Goal: Task Accomplishment & Management: Use online tool/utility

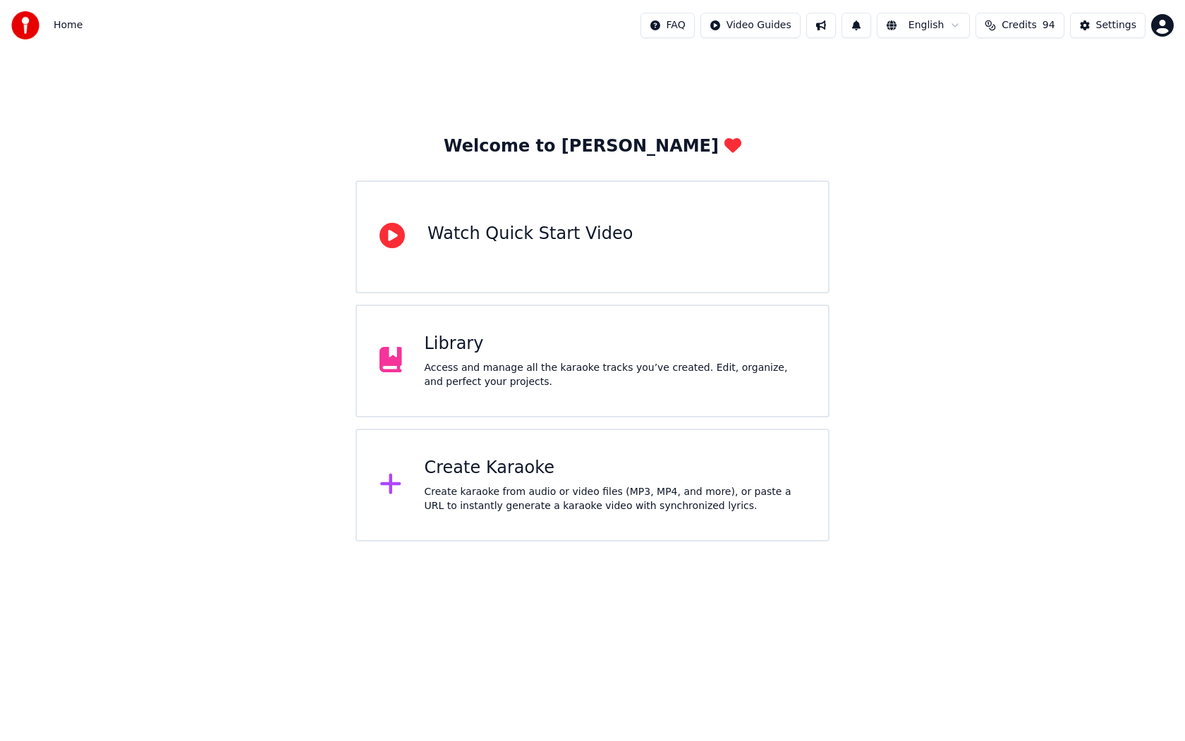
click at [519, 465] on div "Create Karaoke" at bounding box center [616, 468] width 382 height 23
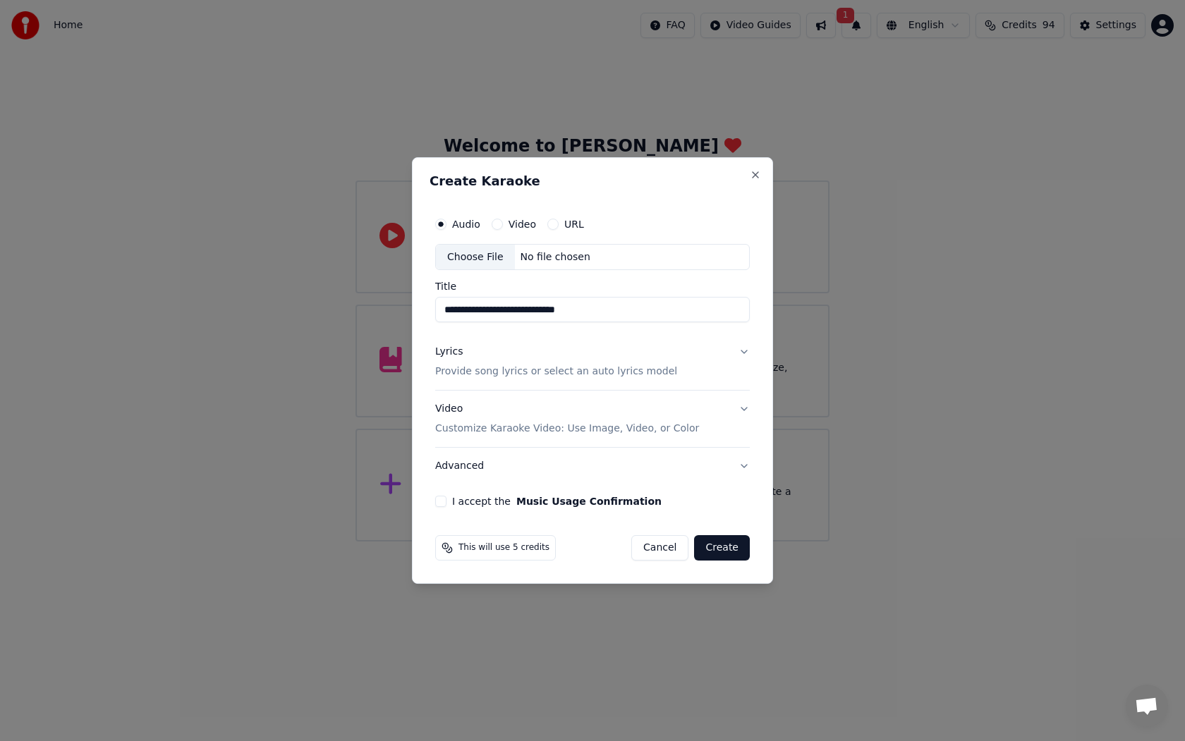
type input "**********"
click at [583, 367] on p "Provide song lyrics or select an auto lyrics model" at bounding box center [556, 372] width 242 height 14
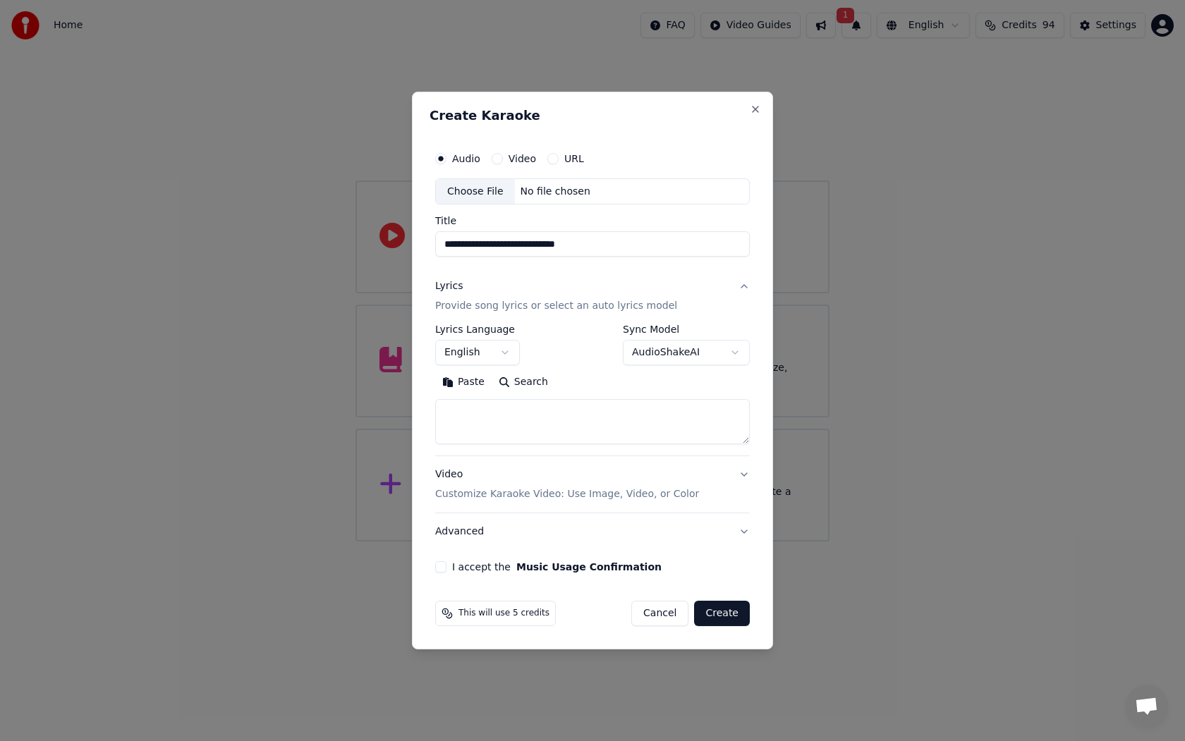
click at [552, 421] on textarea at bounding box center [592, 422] width 315 height 45
paste textarea "**********"
type textarea "**********"
click at [497, 359] on button "English" at bounding box center [477, 353] width 85 height 25
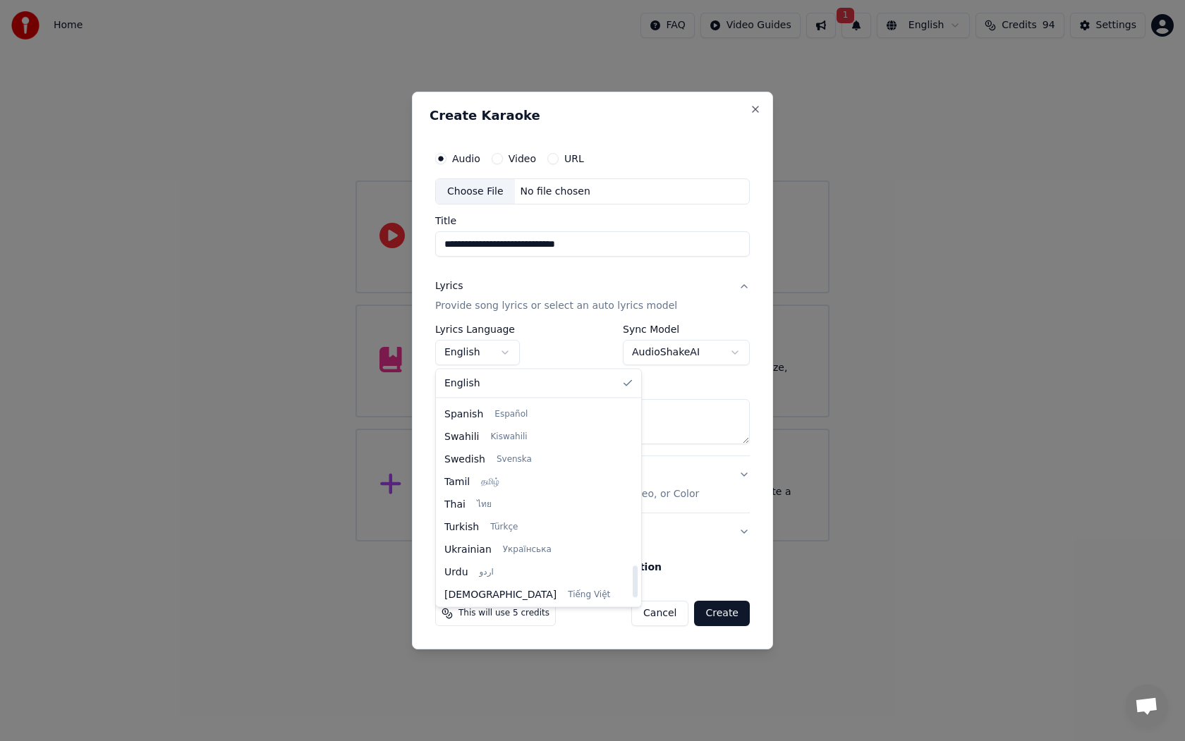
scroll to position [1040, 0]
select select "**"
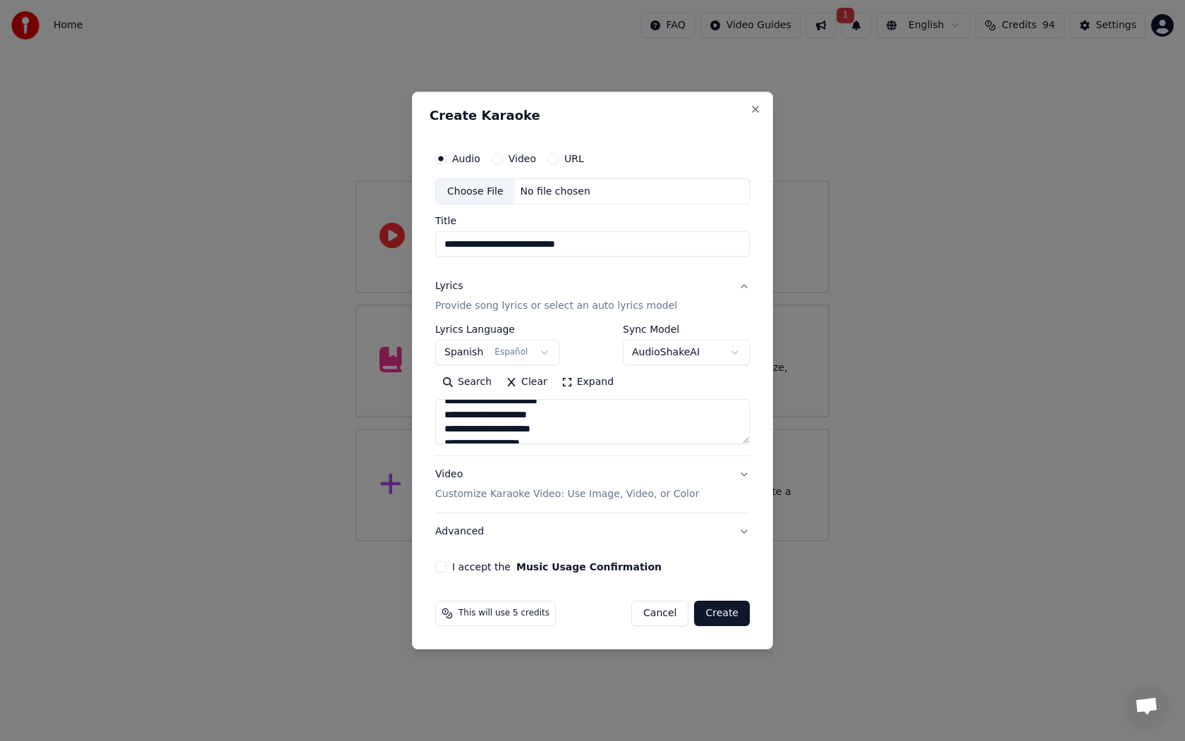
scroll to position [320, 0]
click at [620, 488] on p "Customize Karaoke Video: Use Image, Video, or Color" at bounding box center [567, 494] width 264 height 14
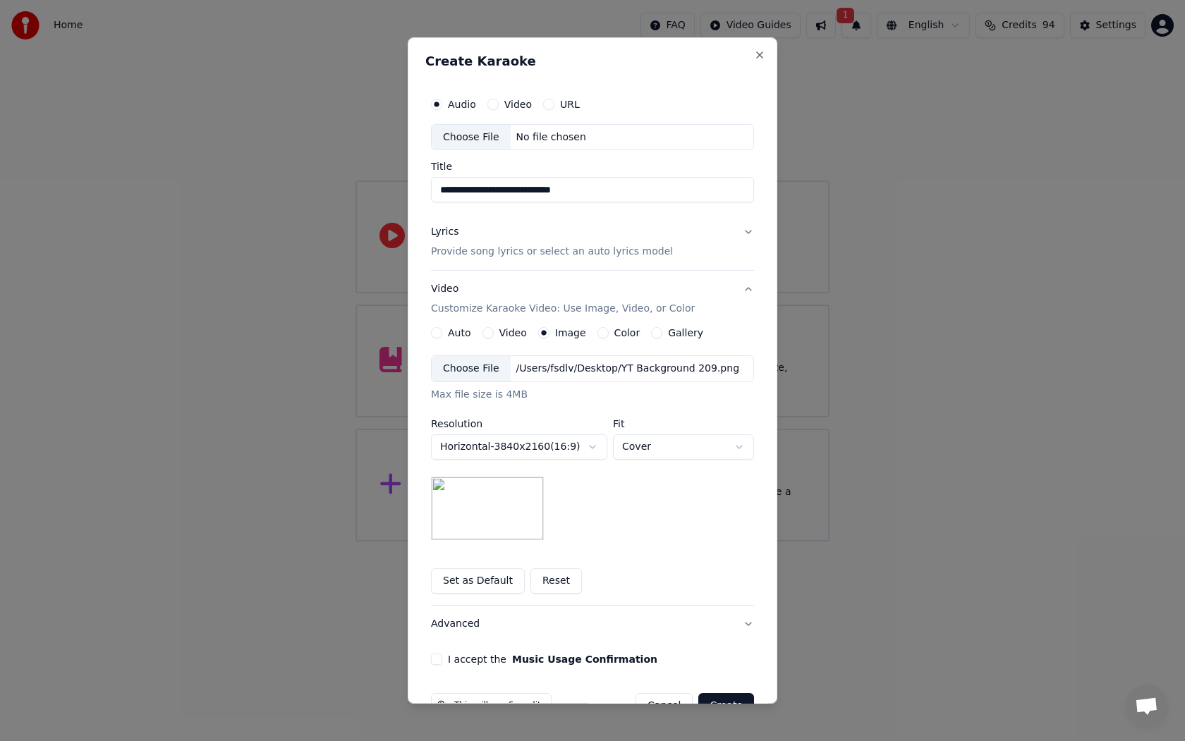
click at [481, 373] on div "Choose File" at bounding box center [471, 368] width 79 height 25
click at [499, 588] on button "Set as Default" at bounding box center [478, 581] width 94 height 25
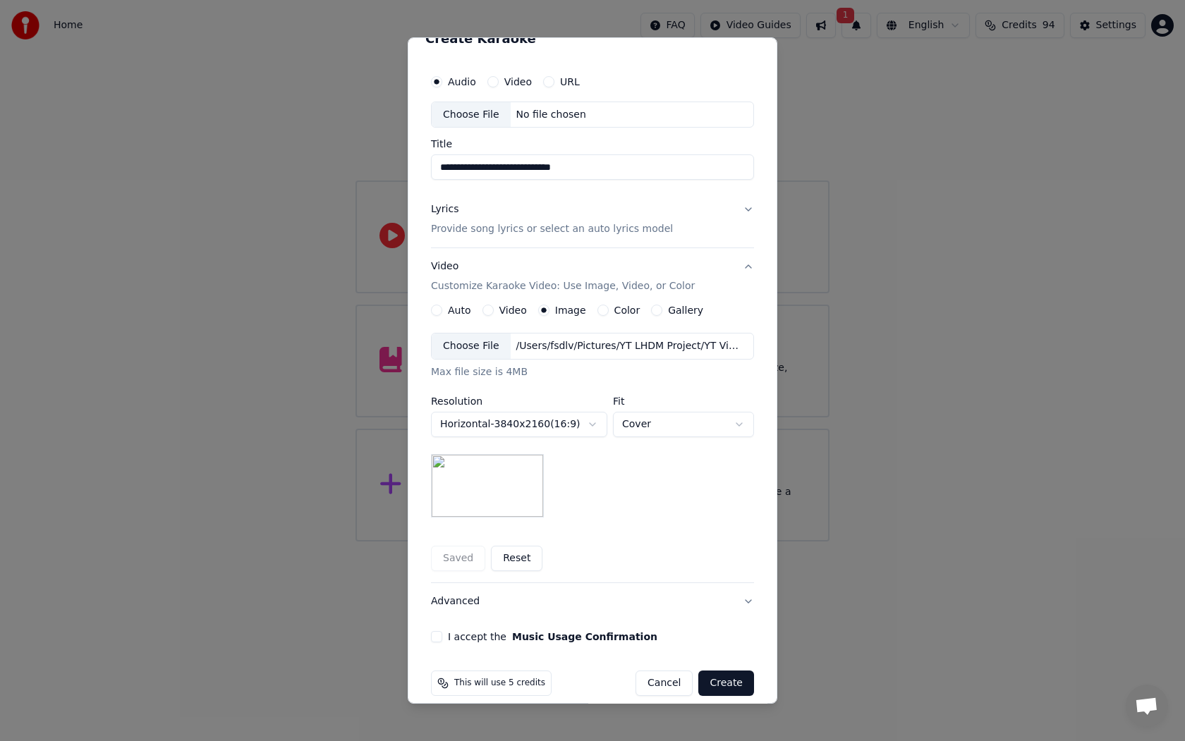
scroll to position [38, 0]
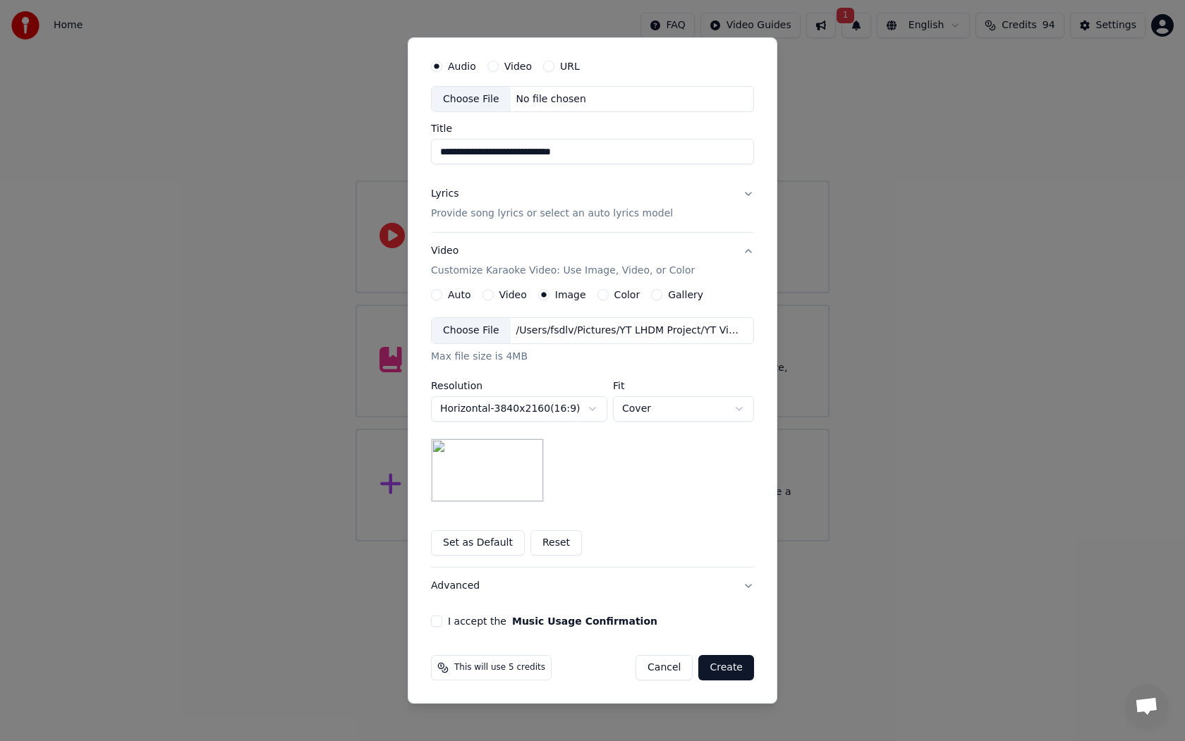
click at [437, 624] on button "I accept the Music Usage Confirmation" at bounding box center [436, 621] width 11 height 11
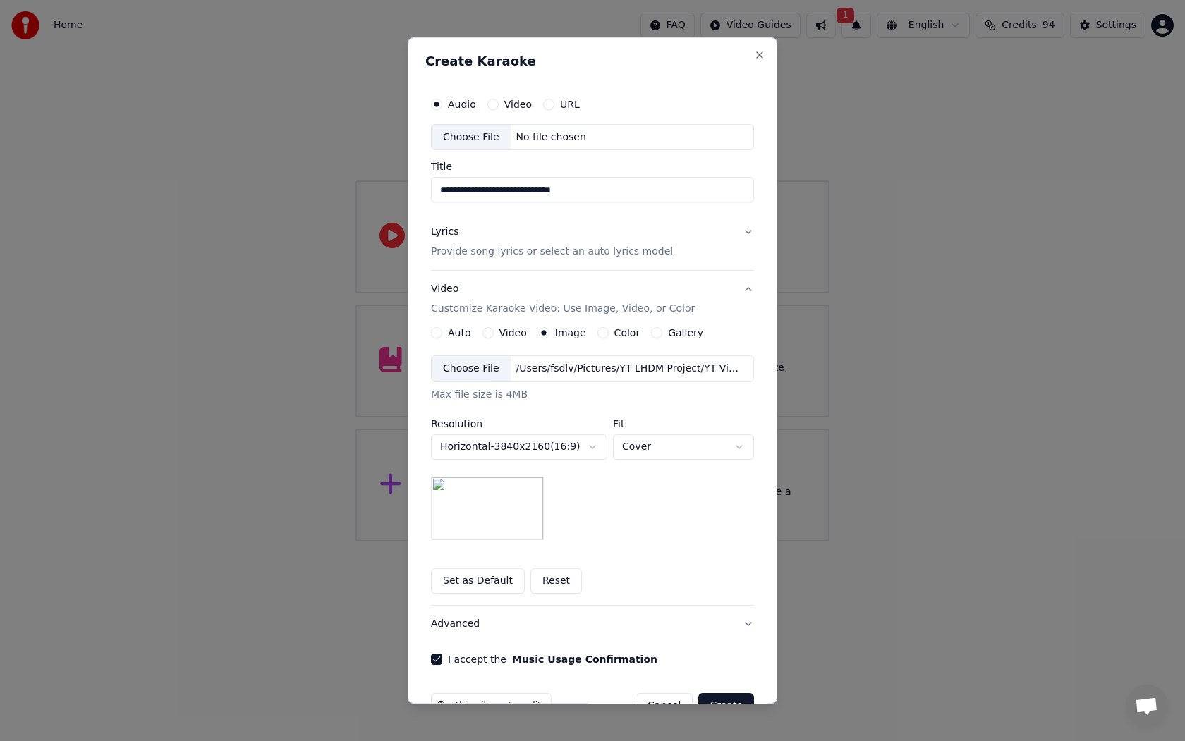
click at [490, 140] on div "Choose File" at bounding box center [471, 137] width 79 height 25
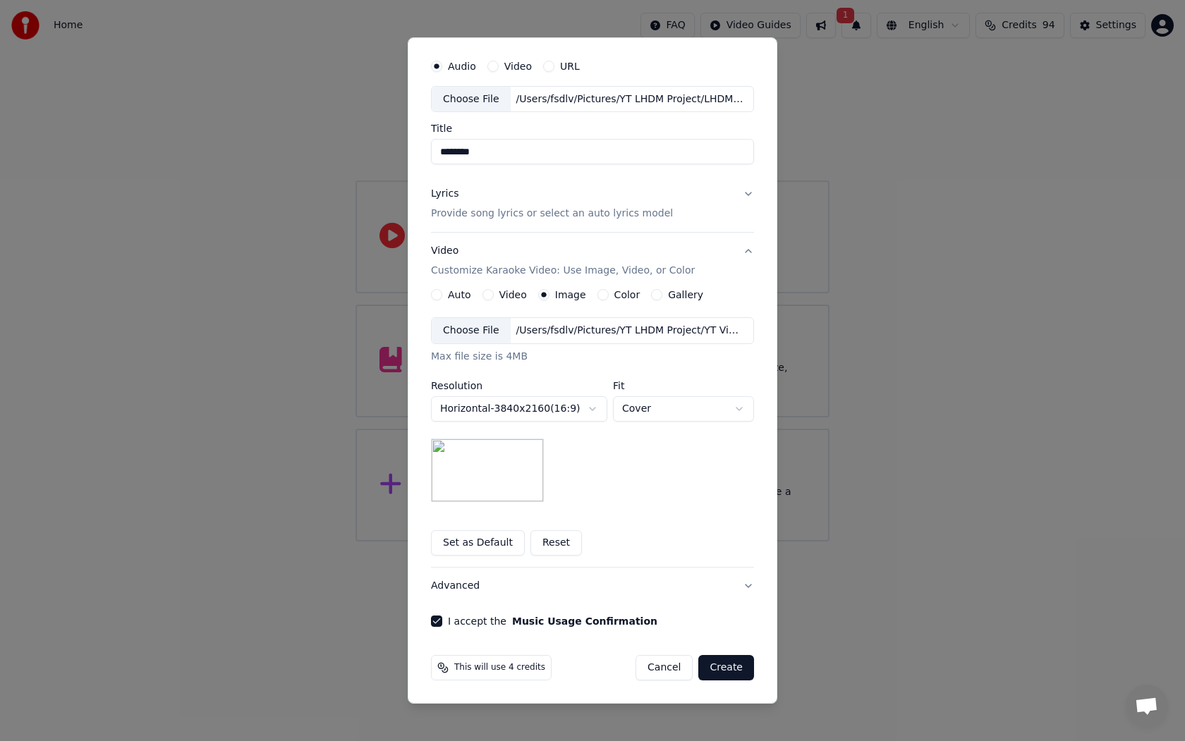
click at [652, 157] on input "********" at bounding box center [592, 152] width 323 height 25
type input "**********"
click at [728, 673] on button "Create" at bounding box center [726, 667] width 56 height 25
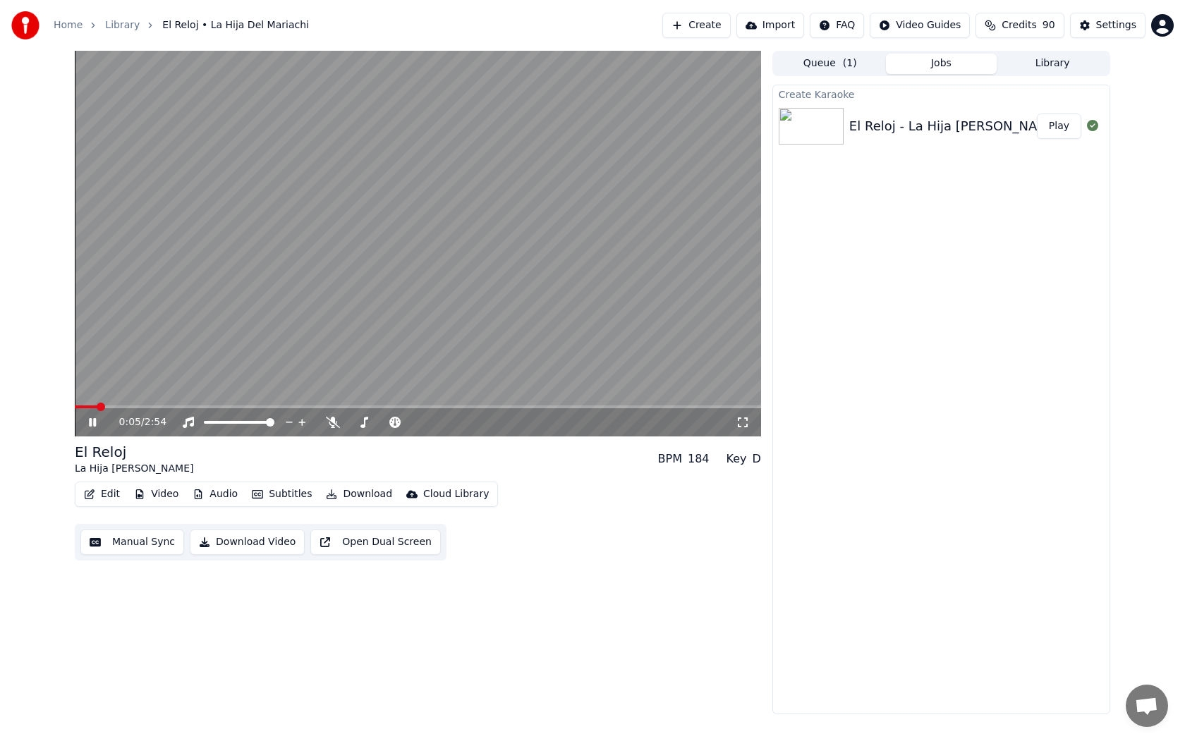
click at [545, 279] on video at bounding box center [418, 244] width 686 height 386
click at [442, 265] on video at bounding box center [418, 244] width 686 height 386
click at [326, 425] on icon at bounding box center [333, 422] width 14 height 11
click at [144, 407] on span at bounding box center [418, 407] width 686 height 3
click at [79, 408] on div "0:27 / 2:54" at bounding box center [418, 422] width 686 height 28
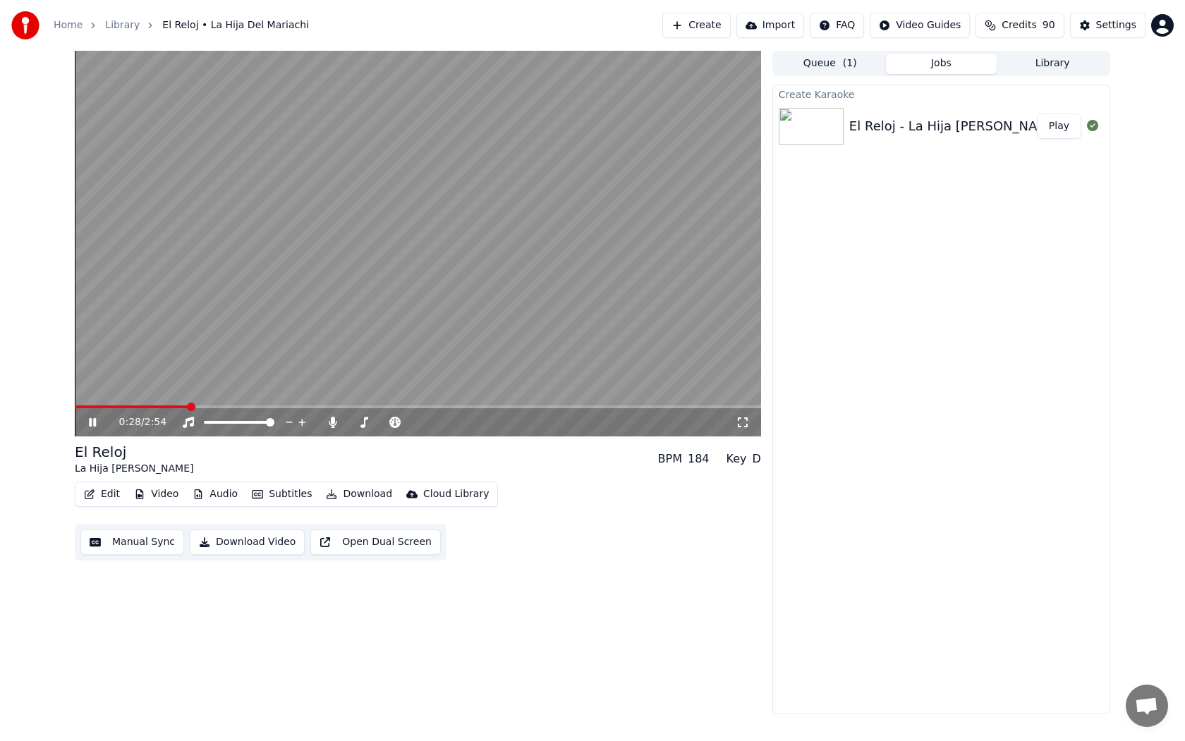
click at [78, 407] on span at bounding box center [132, 407] width 114 height 3
click at [366, 411] on div "0:02 / 2:54" at bounding box center [418, 422] width 686 height 28
click at [411, 406] on span at bounding box center [418, 407] width 686 height 3
click at [578, 406] on span at bounding box center [418, 407] width 686 height 3
click at [712, 408] on div "2:11 / 2:54" at bounding box center [418, 422] width 686 height 28
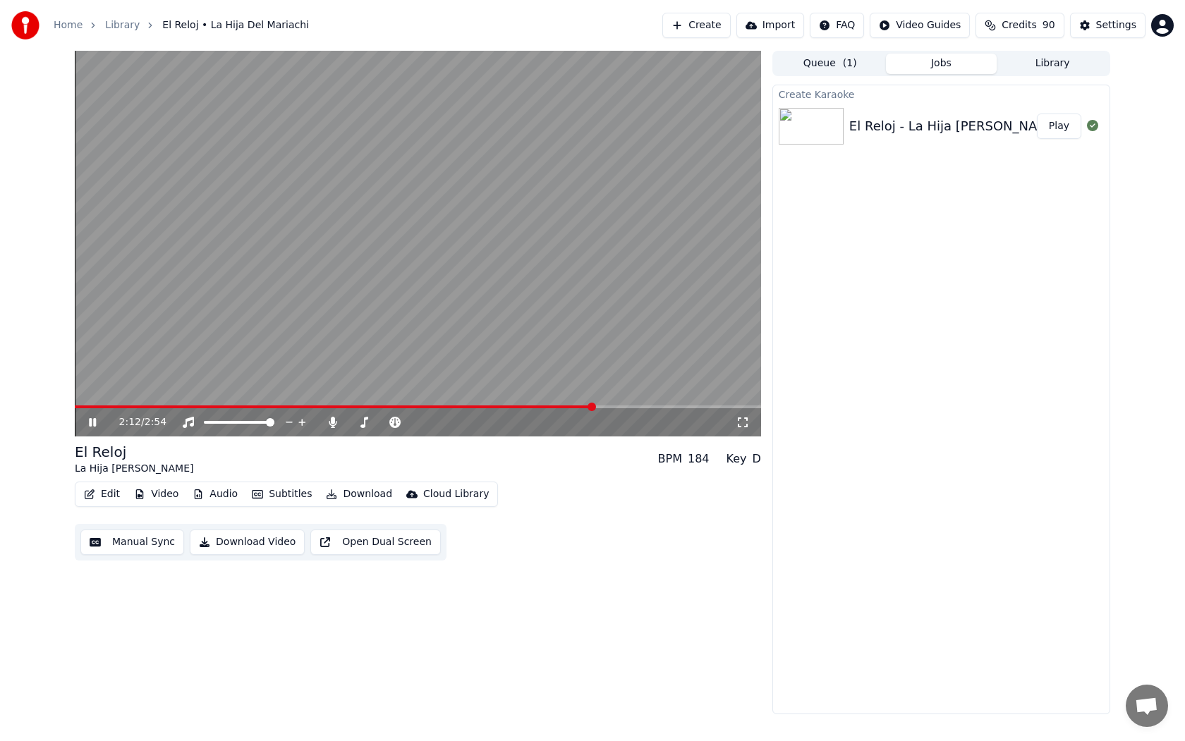
click at [712, 406] on span at bounding box center [418, 407] width 686 height 3
click at [111, 493] on button "Edit" at bounding box center [101, 495] width 47 height 20
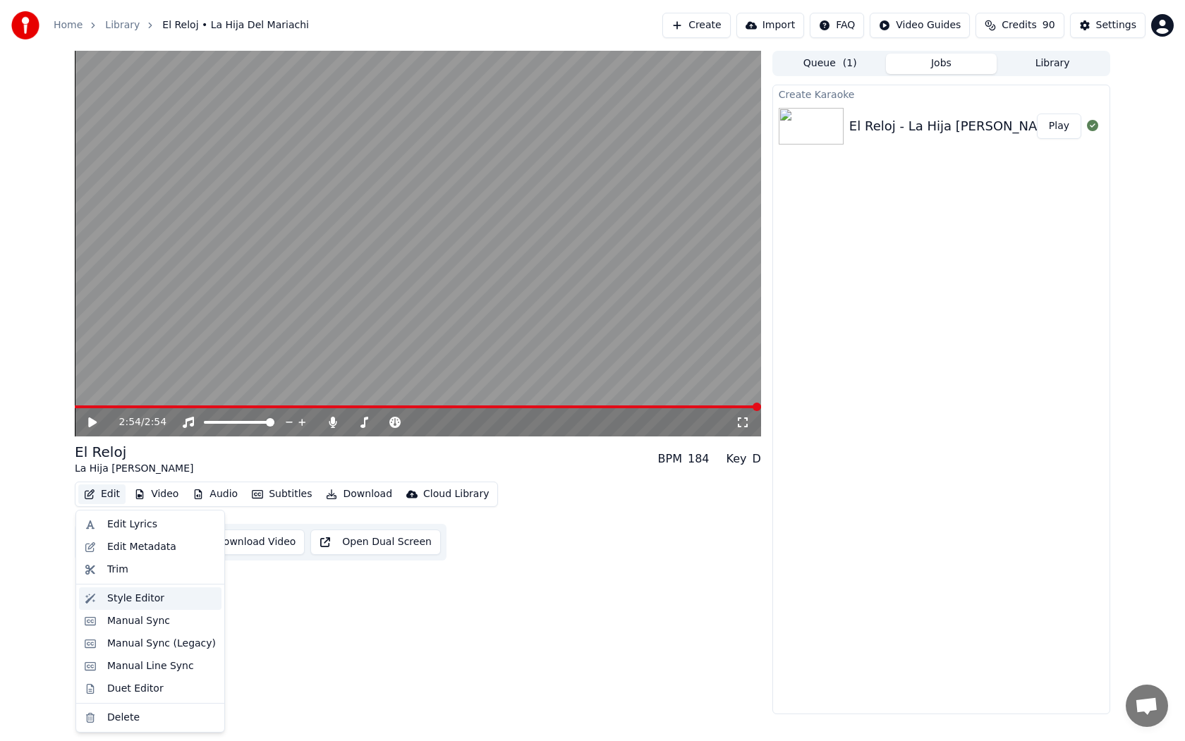
click at [144, 596] on div "Style Editor" at bounding box center [135, 599] width 57 height 14
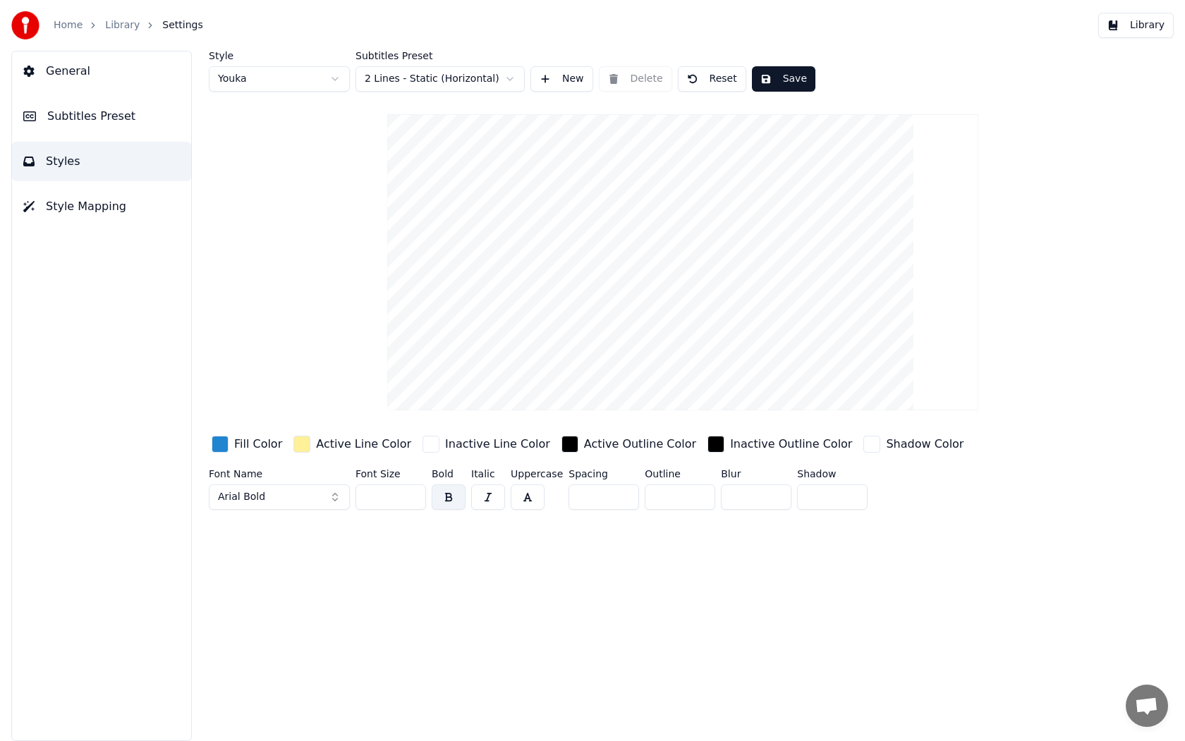
click at [81, 61] on button "General" at bounding box center [101, 70] width 179 height 39
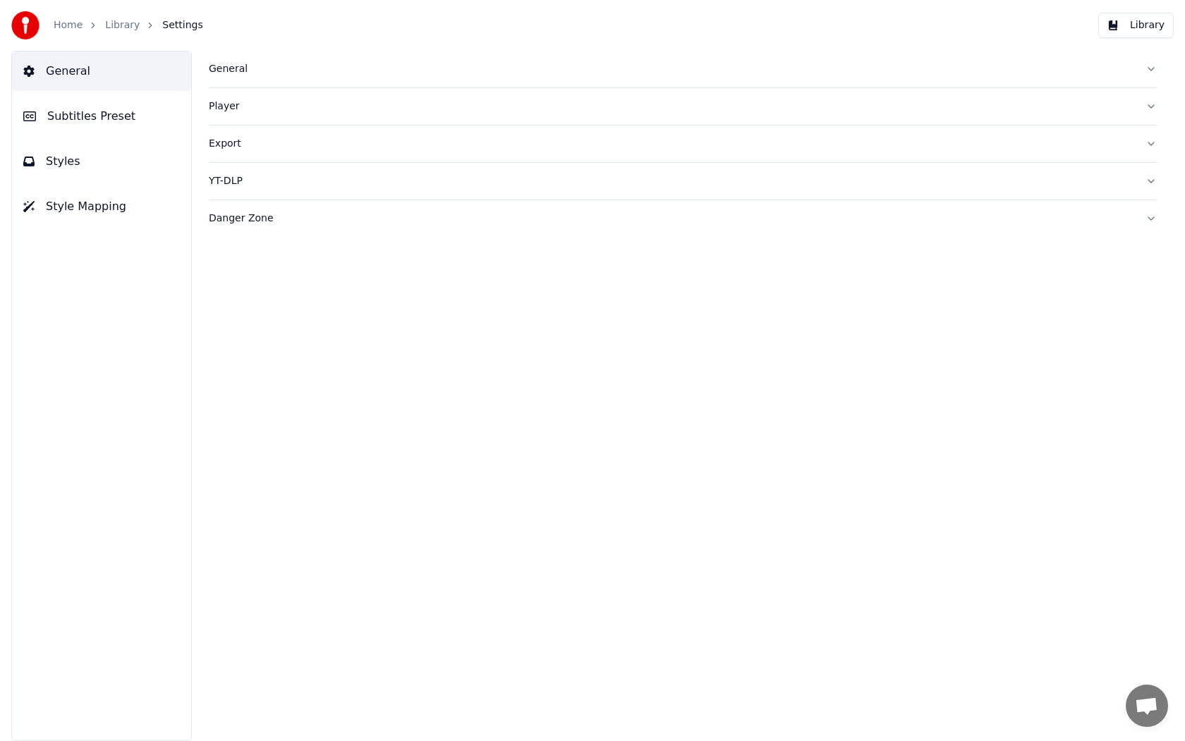
click at [122, 124] on span "Subtitles Preset" at bounding box center [91, 116] width 88 height 17
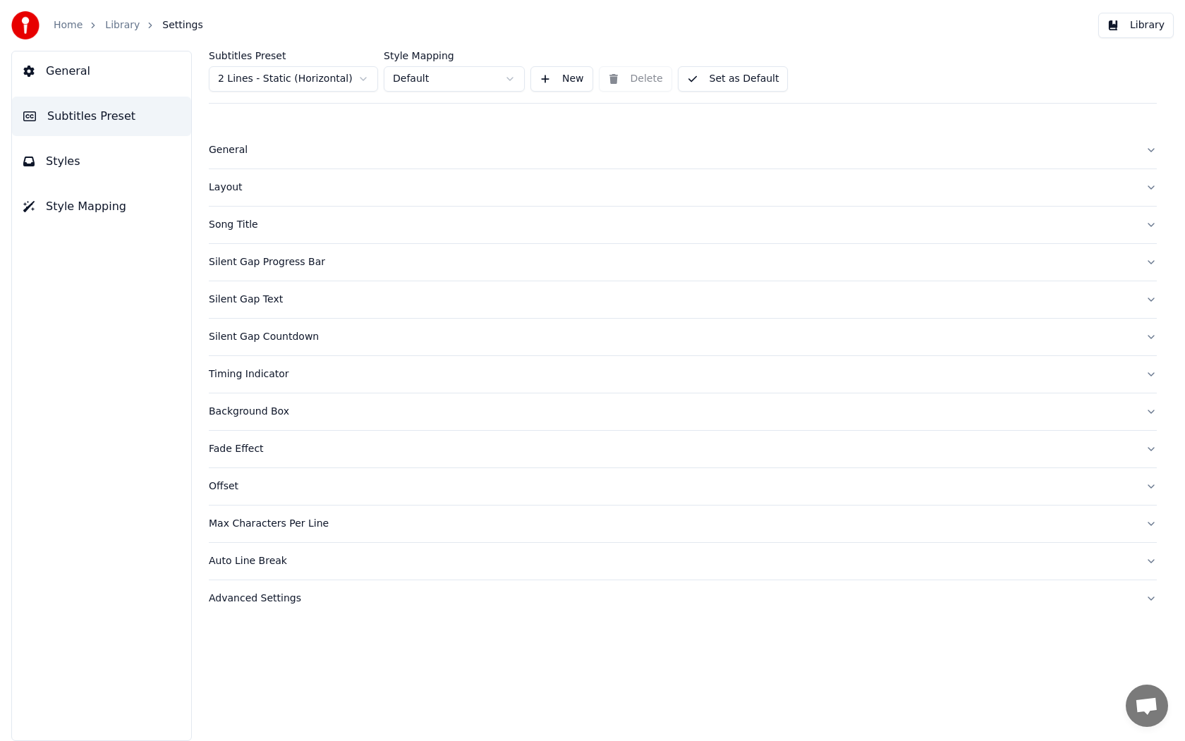
click at [268, 151] on div "General" at bounding box center [671, 150] width 925 height 14
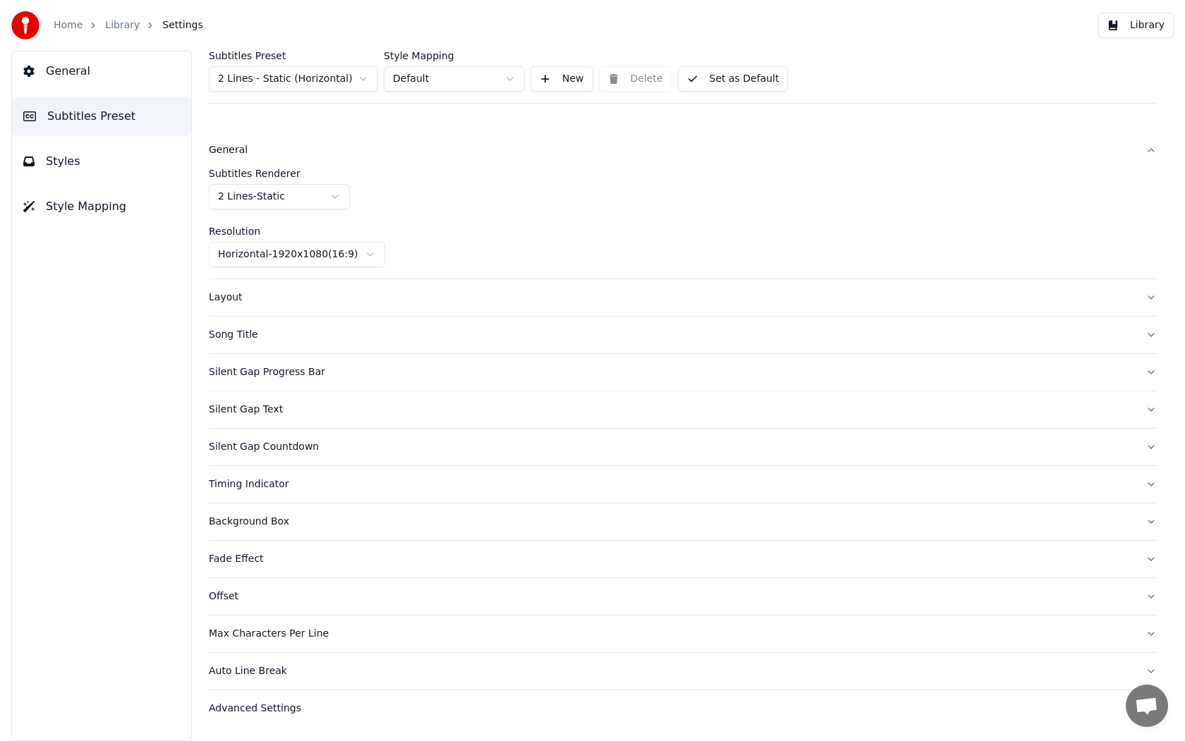
click at [268, 151] on div "General" at bounding box center [671, 150] width 925 height 14
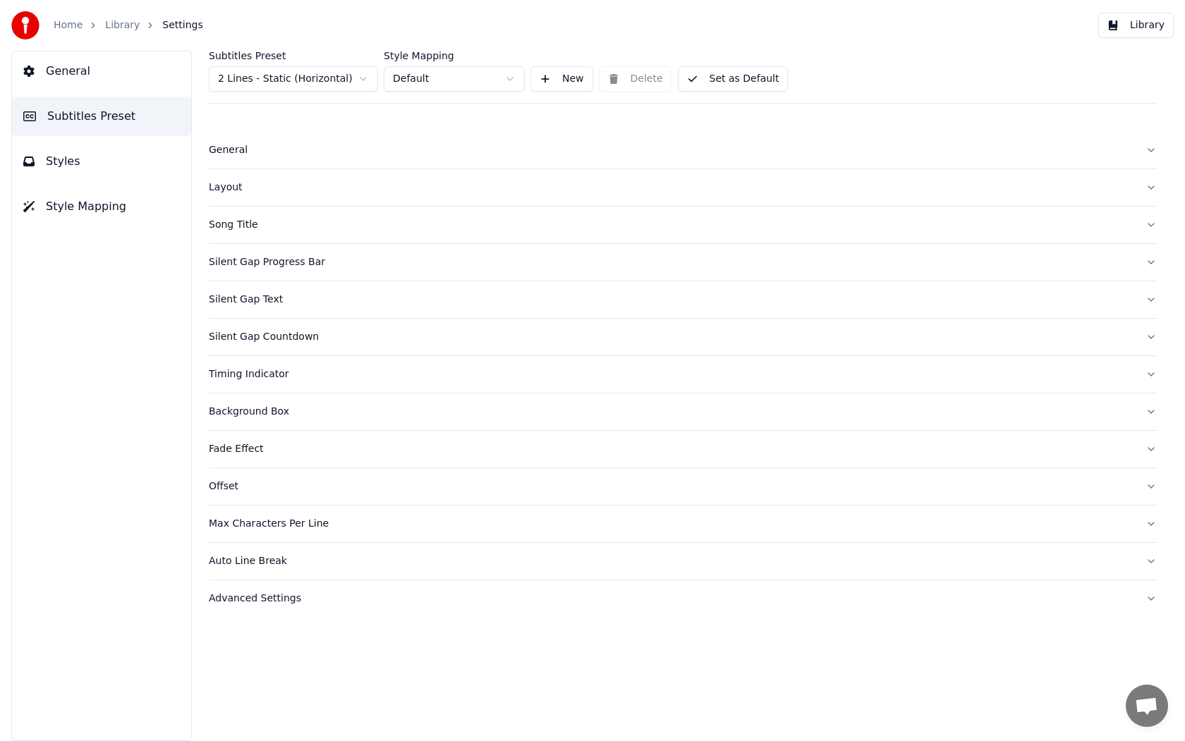
click at [159, 147] on button "Styles" at bounding box center [101, 161] width 179 height 39
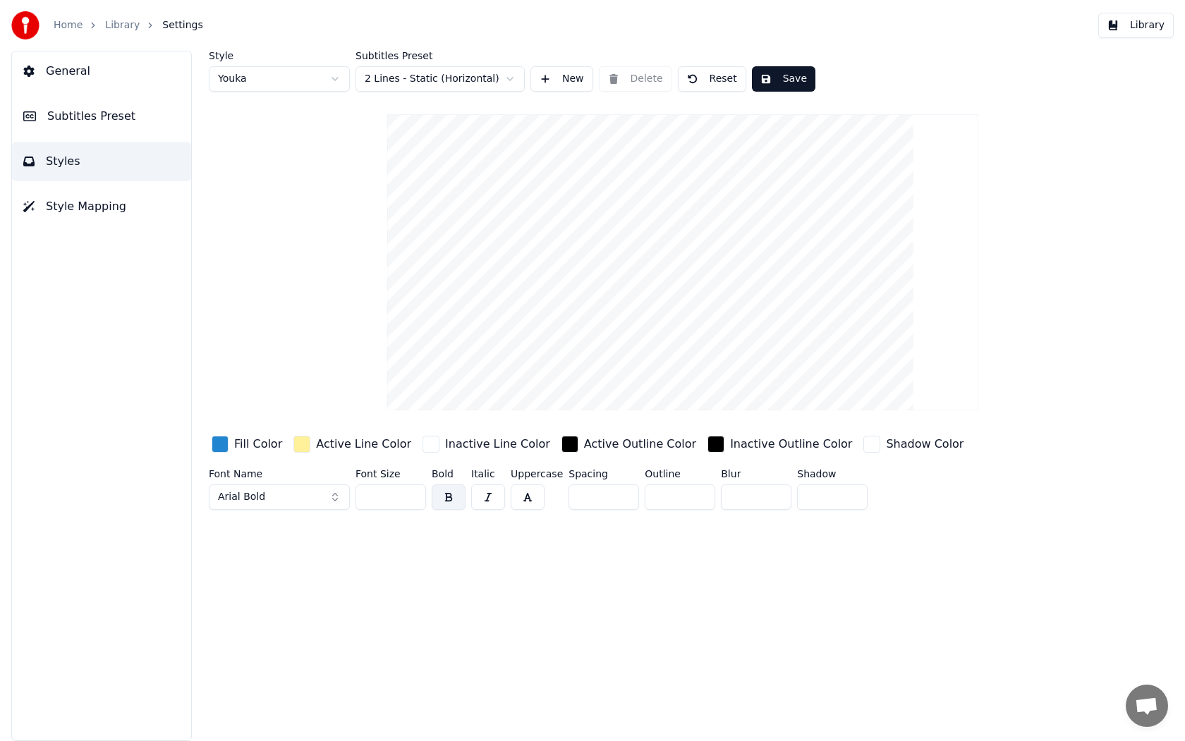
click at [262, 85] on html "Home Library Settings Library General Subtitles Preset Styles Style Mapping Sty…" at bounding box center [592, 370] width 1185 height 741
click at [315, 253] on div "Style Youka Subtitles Preset 2 Lines - Static (Horizontal) New Delete Reset Sav…" at bounding box center [683, 283] width 948 height 465
click at [111, 212] on span "Style Mapping" at bounding box center [86, 206] width 80 height 17
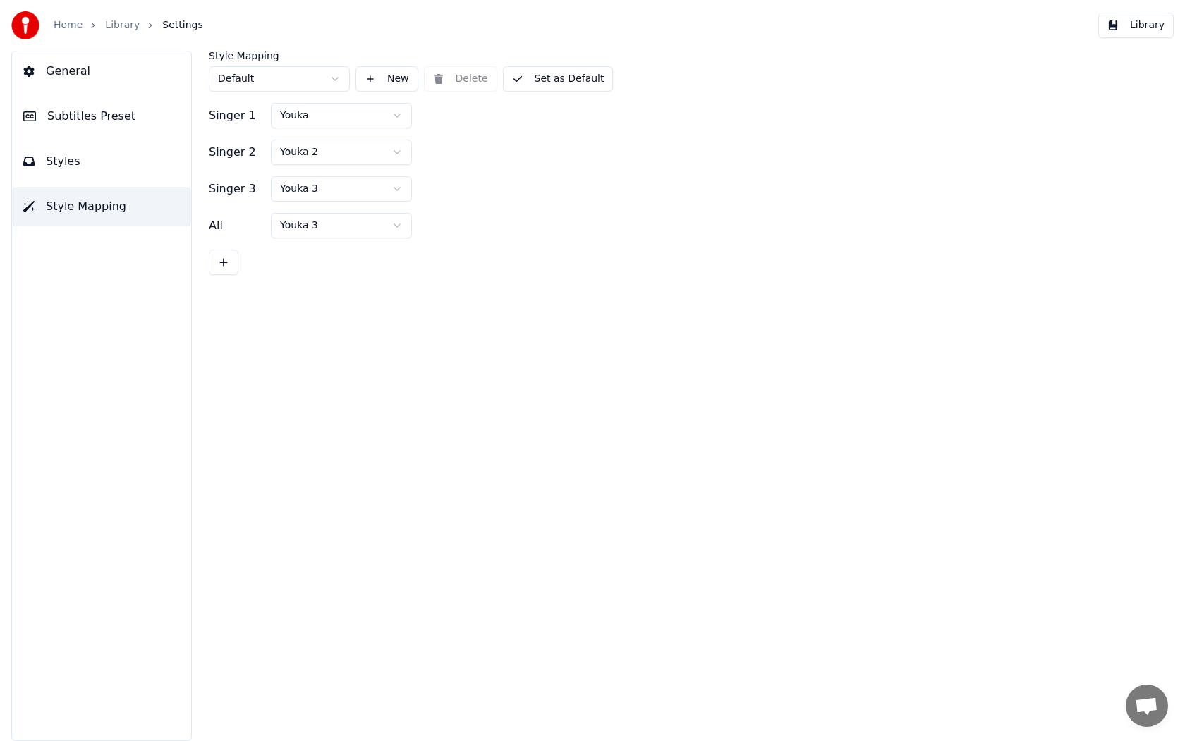
click at [92, 121] on span "Subtitles Preset" at bounding box center [91, 116] width 88 height 17
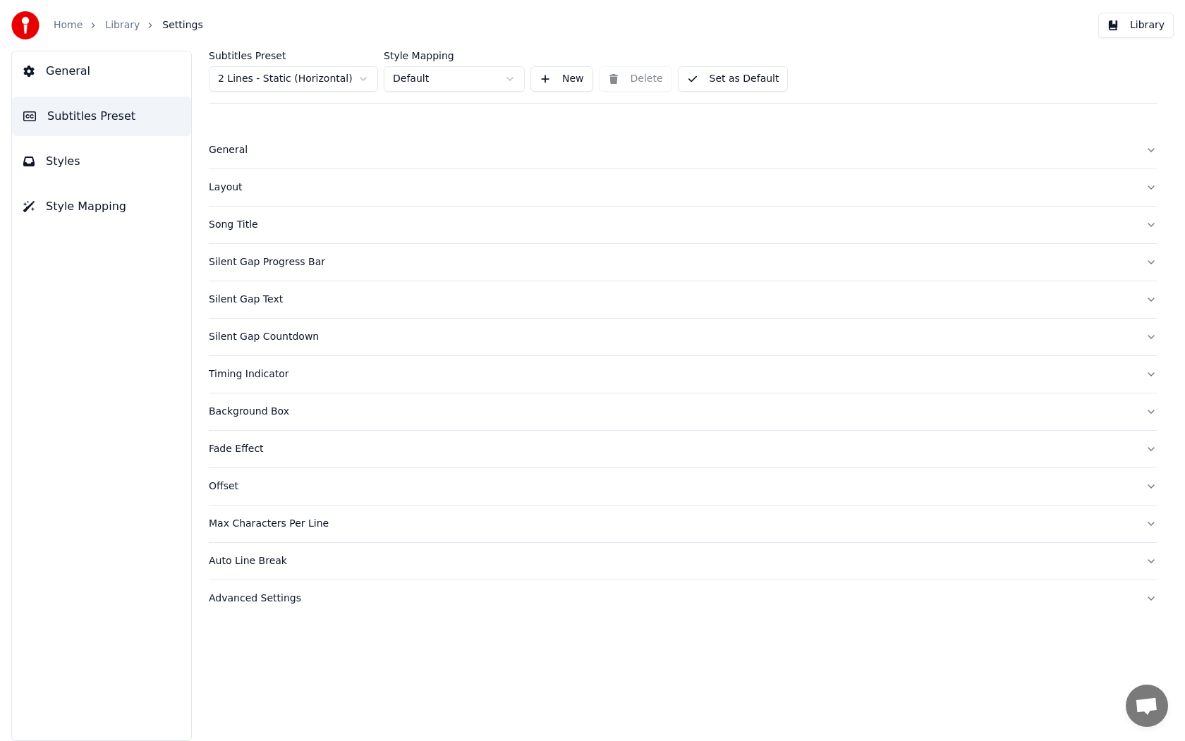
click at [235, 184] on div "Layout" at bounding box center [671, 188] width 925 height 14
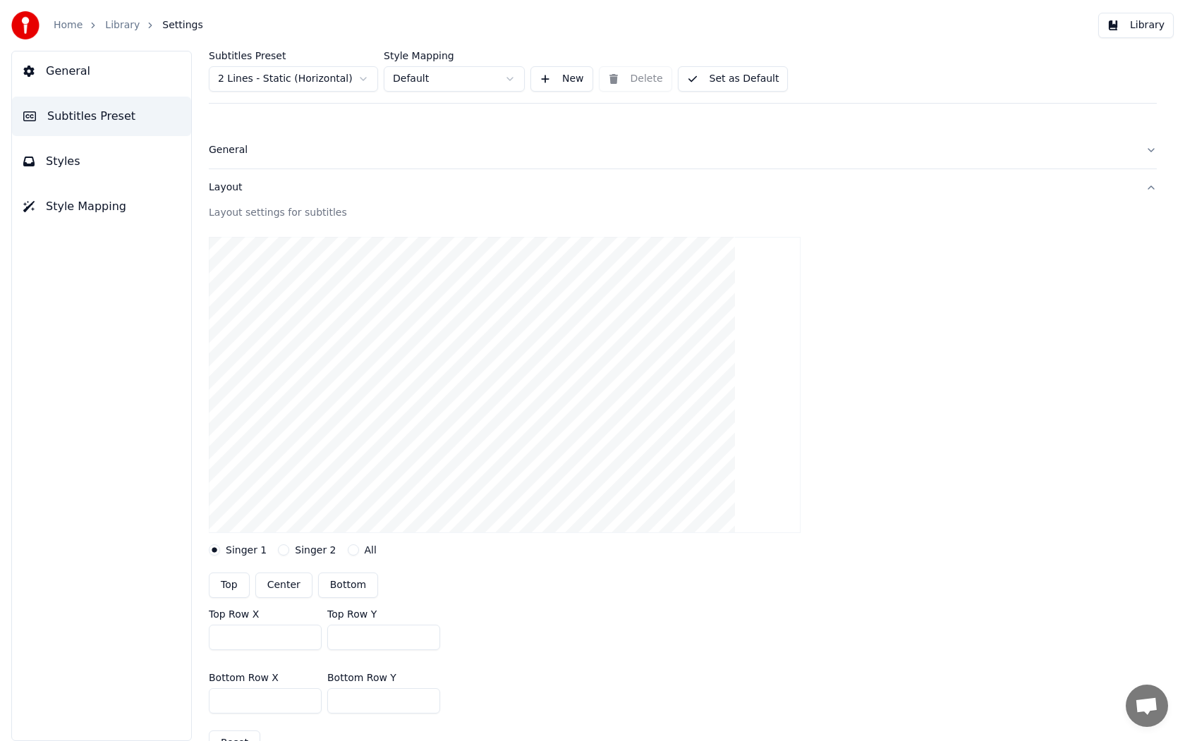
click at [269, 588] on button "Center" at bounding box center [283, 585] width 57 height 25
type input "***"
click at [281, 552] on button "Singer 2" at bounding box center [283, 550] width 11 height 11
click at [348, 552] on button "All" at bounding box center [353, 550] width 11 height 11
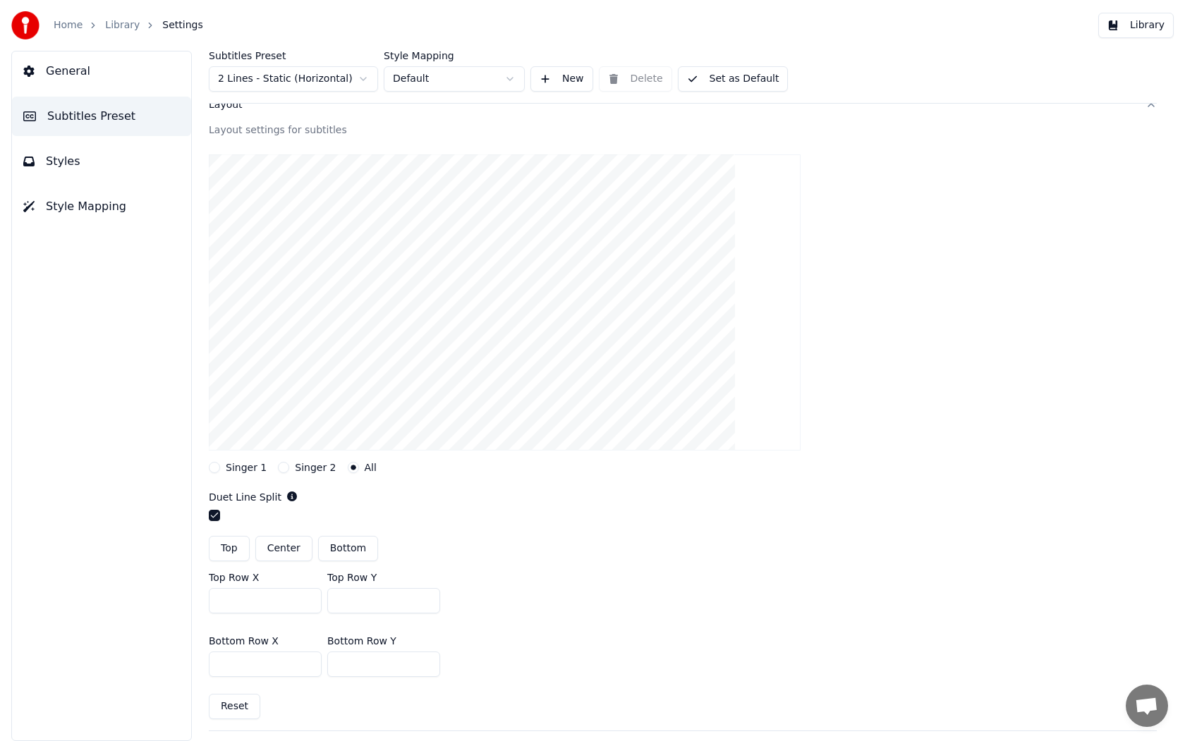
scroll to position [96, 0]
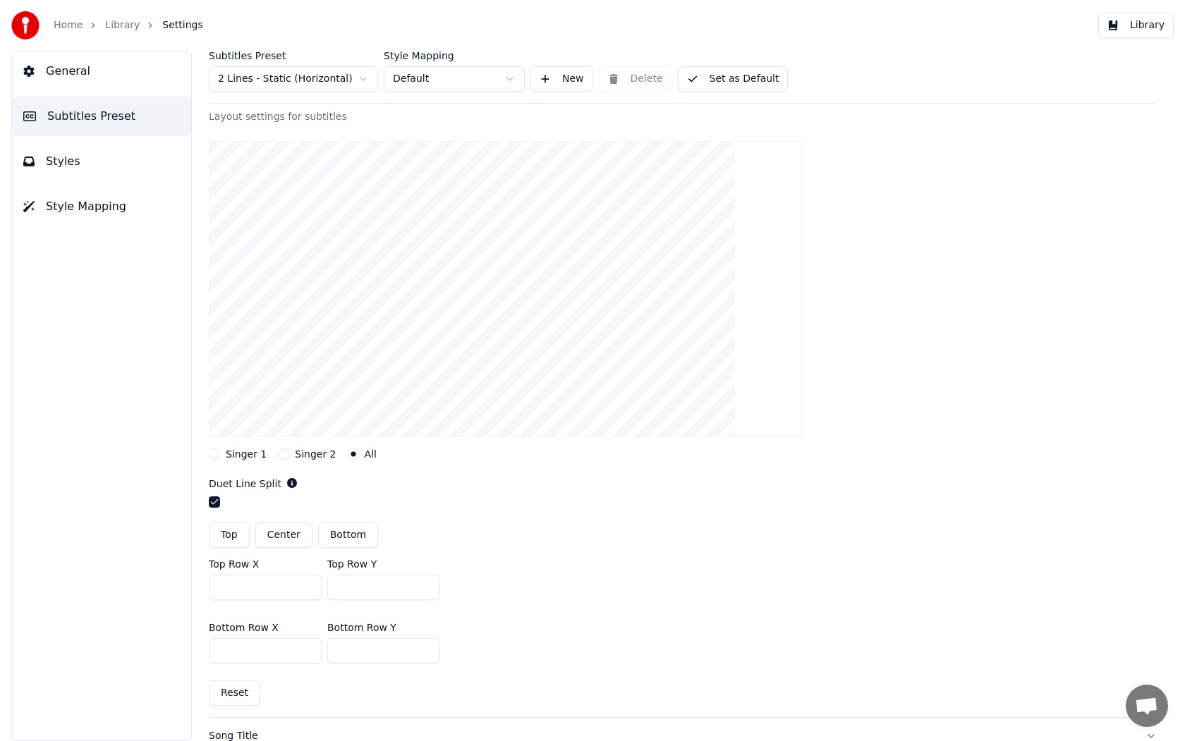
click at [281, 456] on button "Singer 2" at bounding box center [283, 454] width 11 height 11
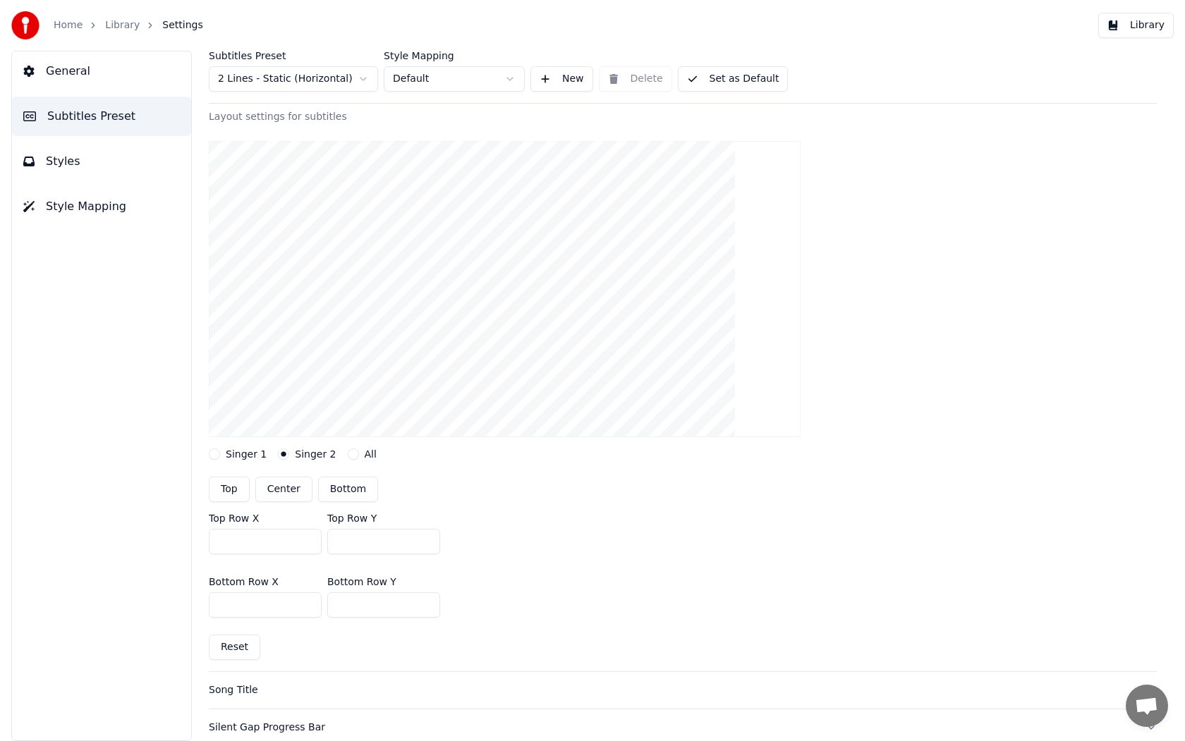
click at [218, 457] on button "Singer 1" at bounding box center [214, 454] width 11 height 11
click at [348, 454] on button "All" at bounding box center [353, 454] width 11 height 11
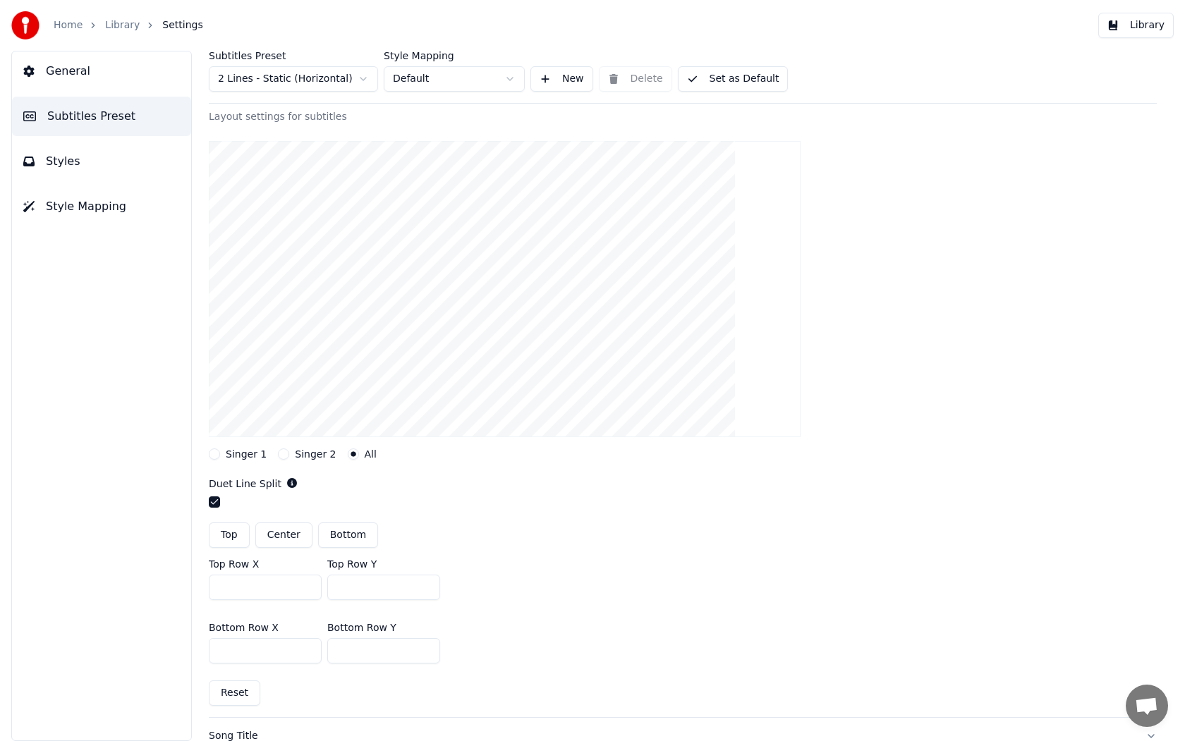
click at [218, 454] on button "Singer 1" at bounding box center [214, 454] width 11 height 11
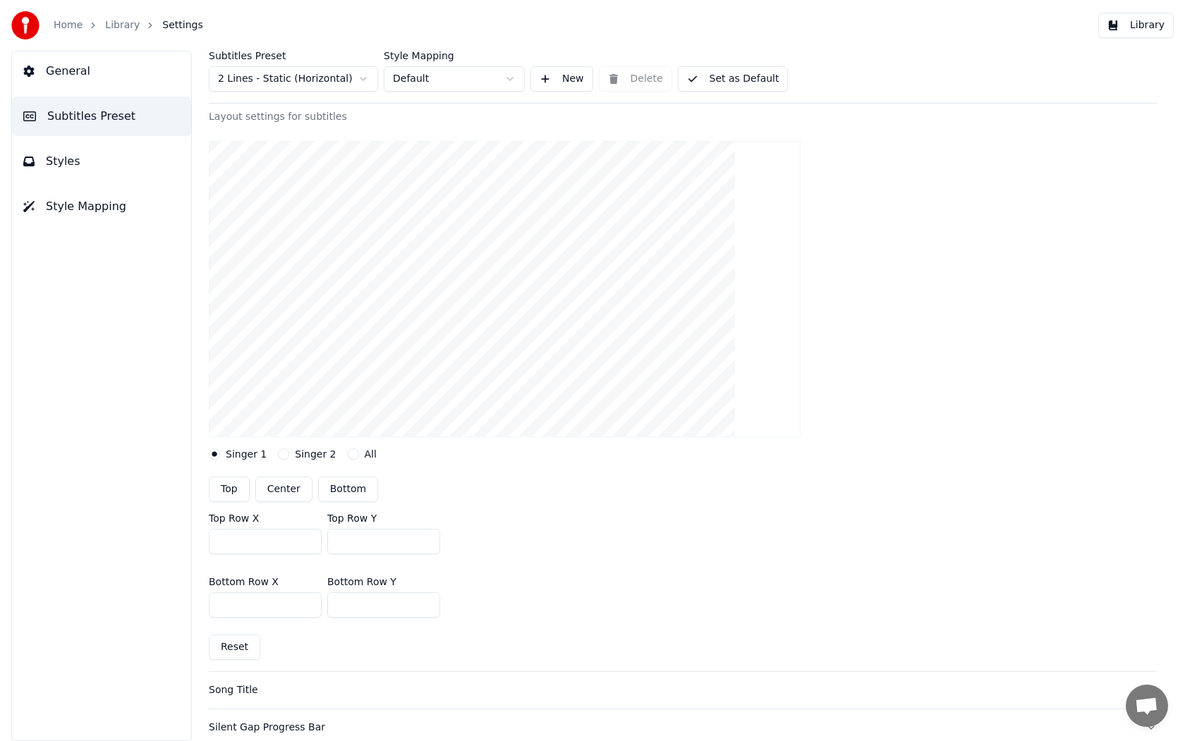
click at [118, 26] on link "Library" at bounding box center [122, 25] width 35 height 14
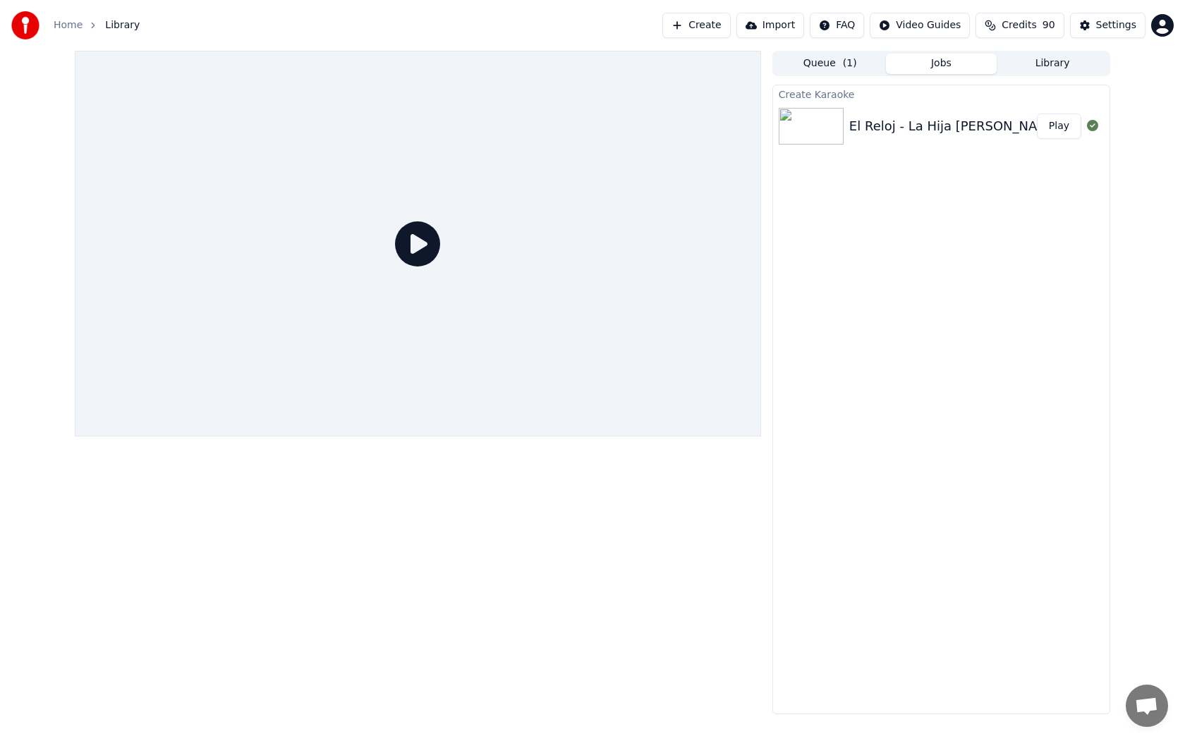
click at [1051, 128] on button "Play" at bounding box center [1059, 126] width 44 height 25
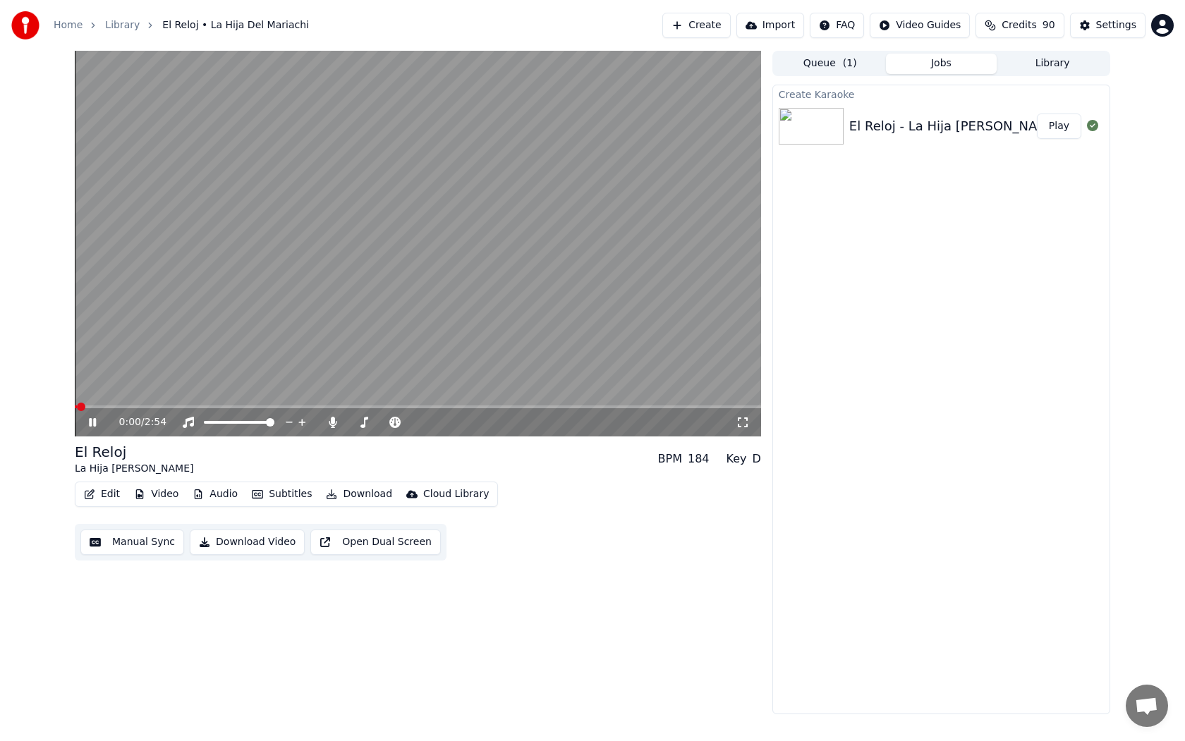
click at [433, 406] on span at bounding box center [418, 407] width 686 height 3
click at [334, 424] on icon at bounding box center [333, 422] width 14 height 11
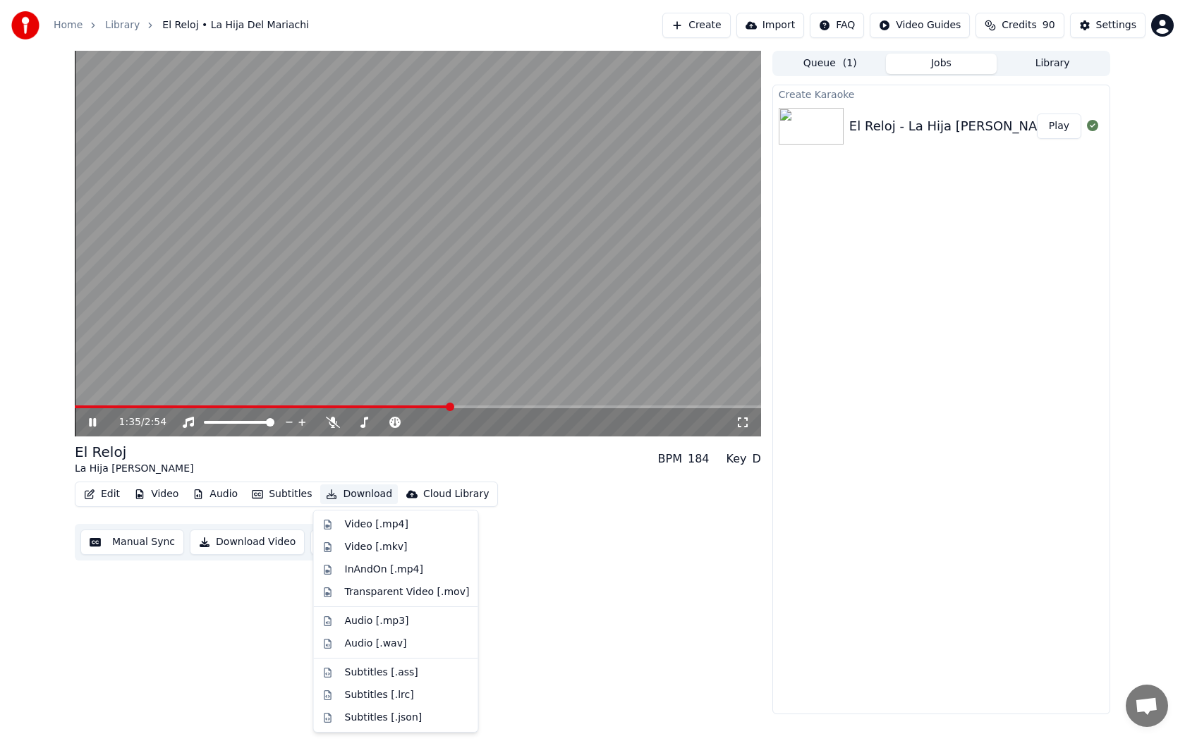
click at [357, 496] on button "Download" at bounding box center [359, 495] width 78 height 20
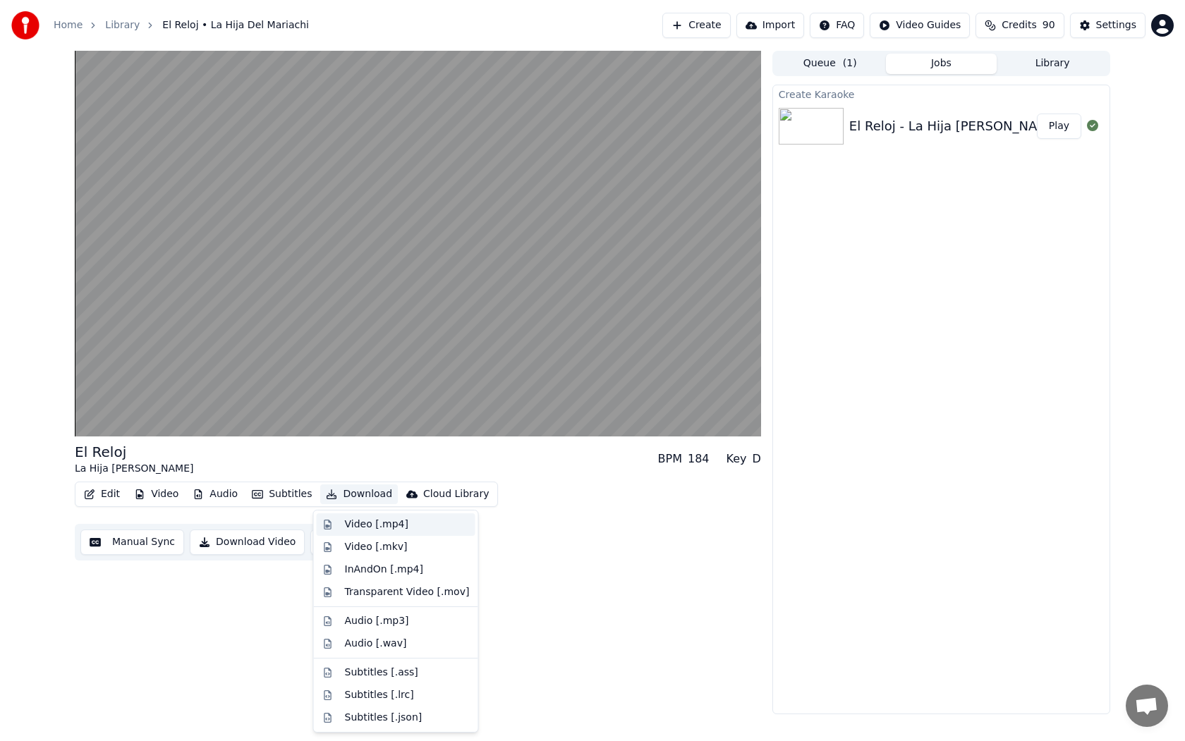
click at [375, 521] on div "Video [.mp4]" at bounding box center [376, 525] width 63 height 14
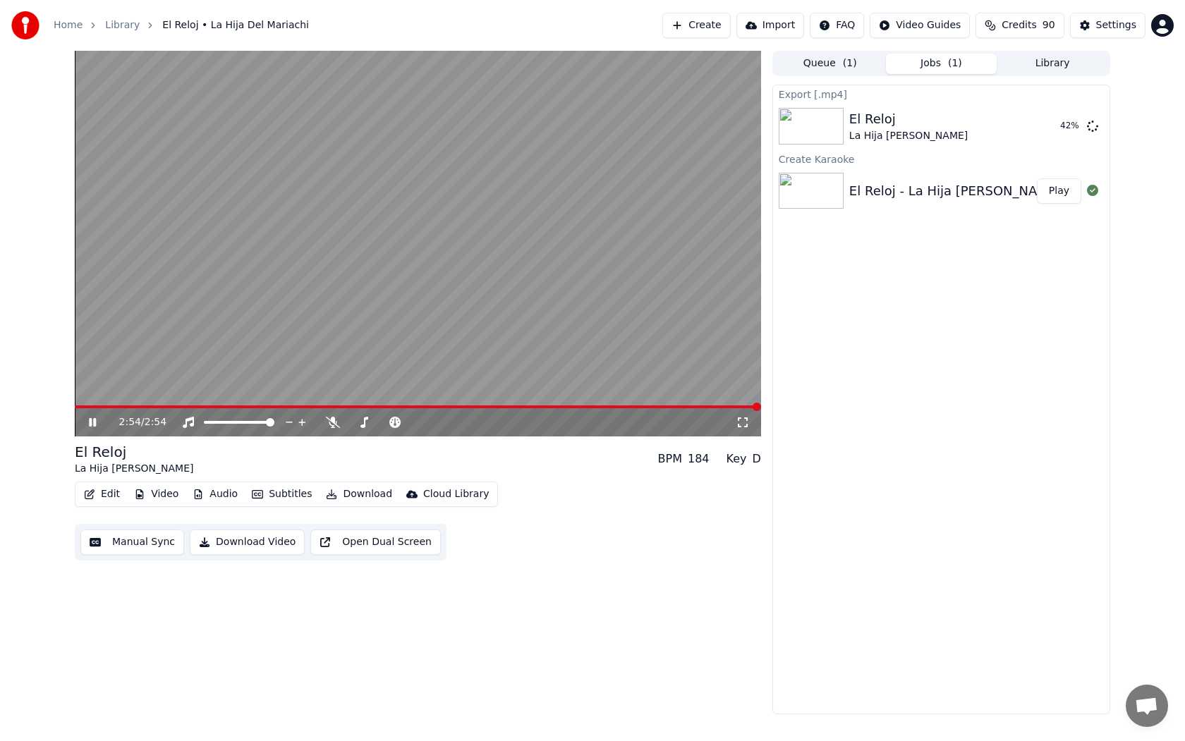
click at [329, 262] on video at bounding box center [418, 244] width 686 height 386
click at [751, 407] on span at bounding box center [418, 407] width 686 height 3
click at [56, 236] on div "2:52 / 2:54 El Reloj La Hija Del Mariachi BPM 184 Key D Edit Video Audio Subtit…" at bounding box center [592, 383] width 1185 height 664
click at [1044, 136] on button "Show" at bounding box center [1055, 126] width 51 height 25
